Goal: Navigation & Orientation: Find specific page/section

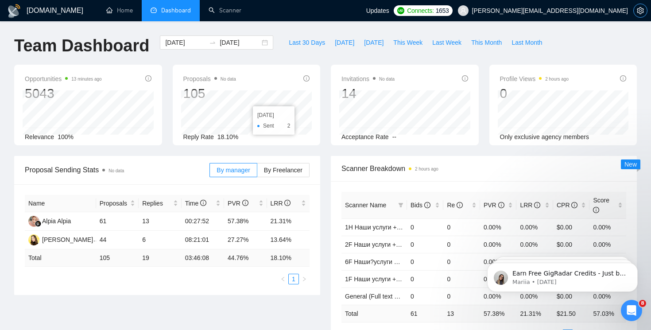
click at [641, 12] on icon "setting" at bounding box center [640, 10] width 7 height 7
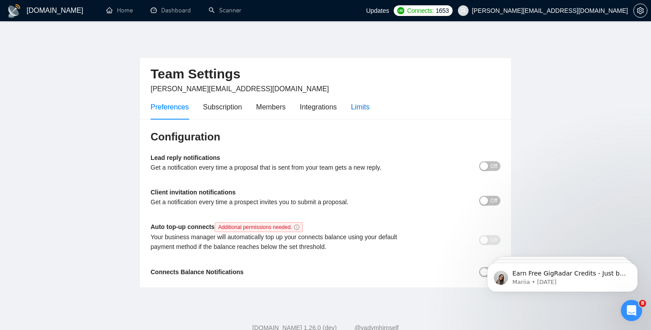
click at [364, 102] on div "Limits" at bounding box center [360, 106] width 19 height 11
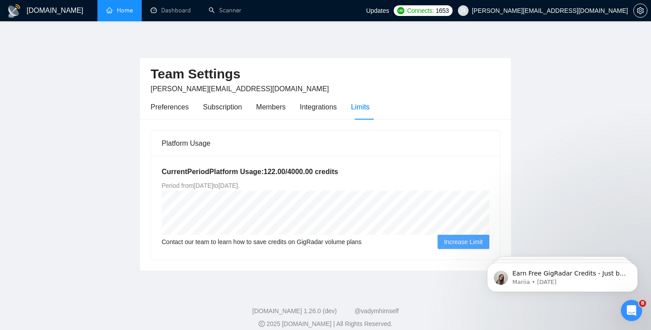
click at [133, 10] on link "Home" at bounding box center [119, 11] width 27 height 8
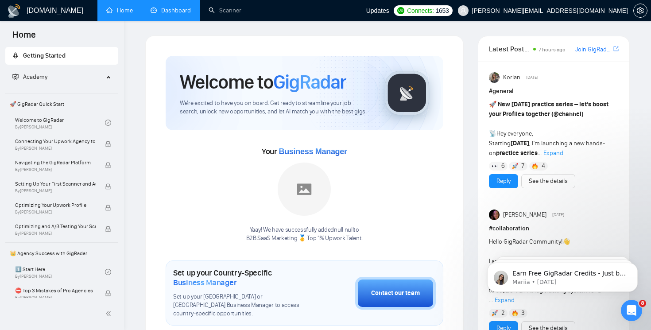
click at [178, 8] on link "Dashboard" at bounding box center [171, 11] width 40 height 8
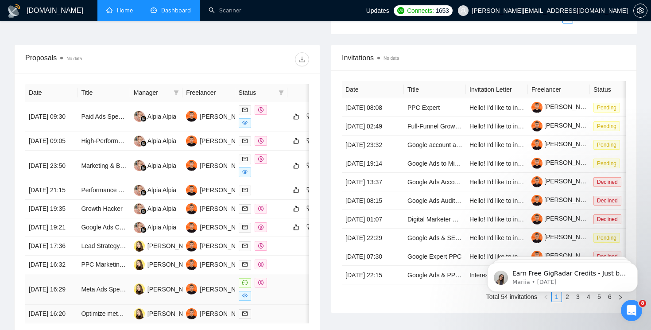
scroll to position [279, 0]
